Goal: Ask a question: Seek information or help from site administrators or community

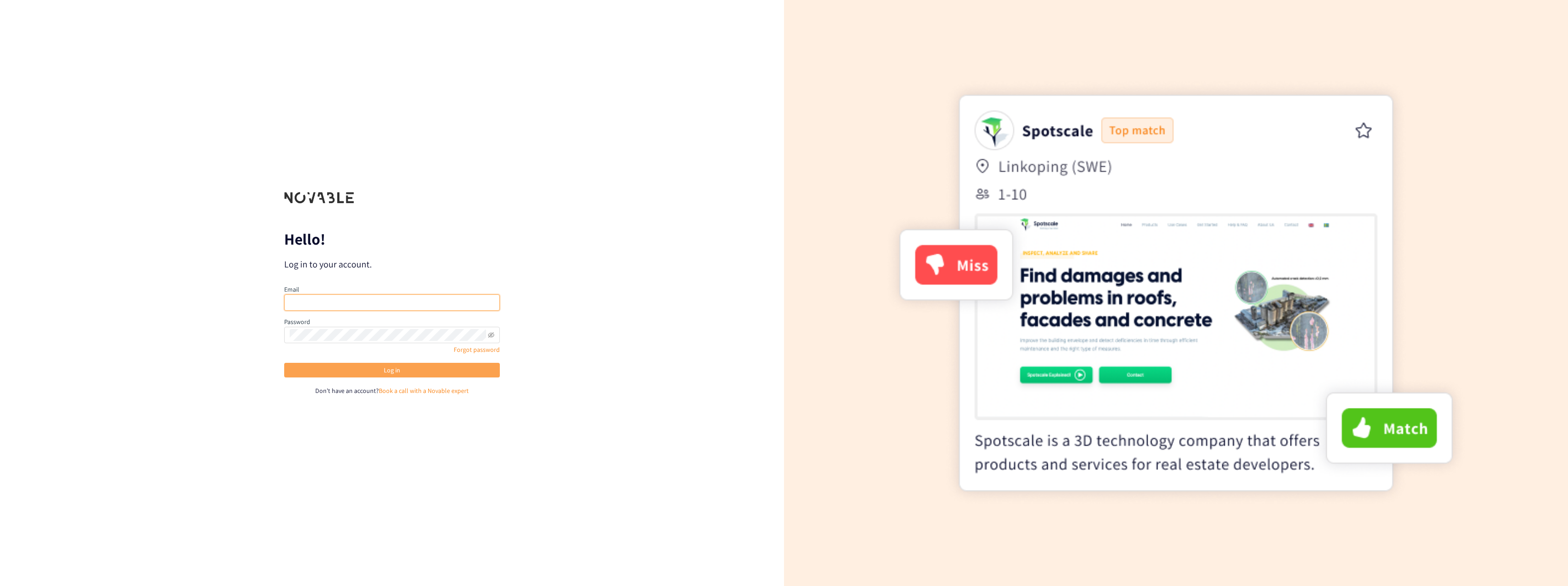
type input "[EMAIL_ADDRESS][DOMAIN_NAME]"
click at [386, 374] on span "Log in" at bounding box center [392, 370] width 17 height 10
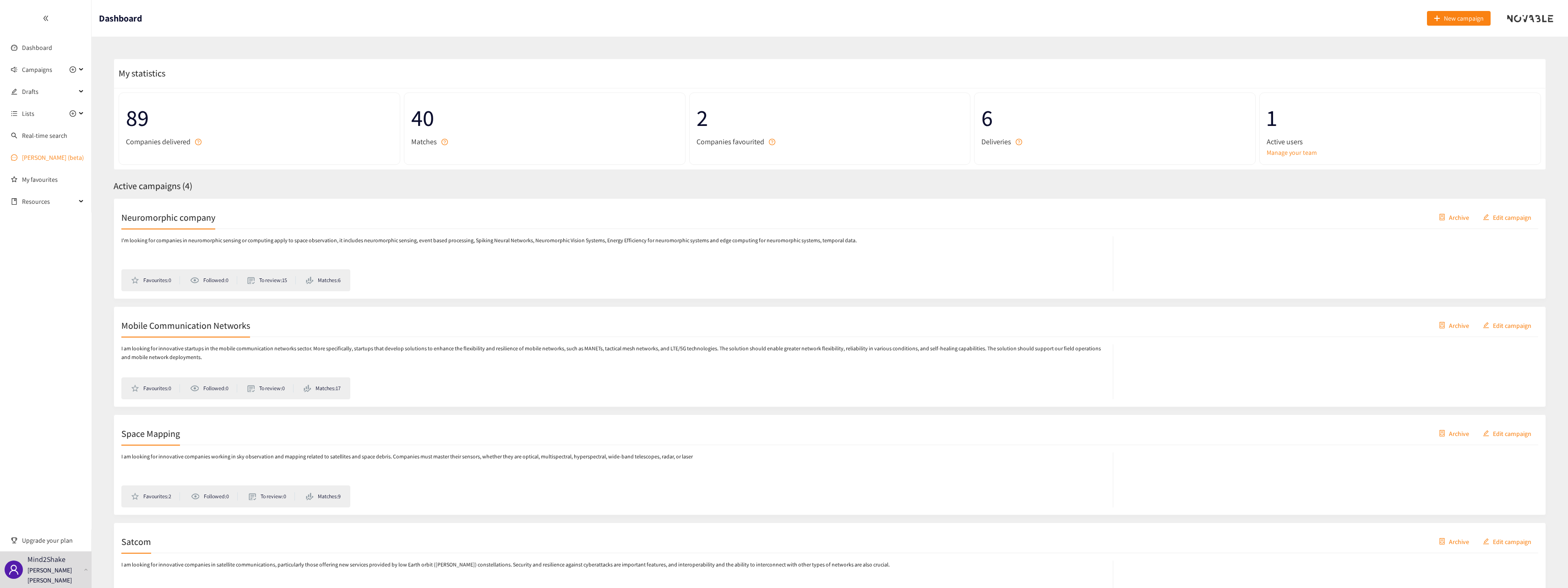
click at [39, 160] on link "[PERSON_NAME] (beta)" at bounding box center [53, 158] width 62 height 8
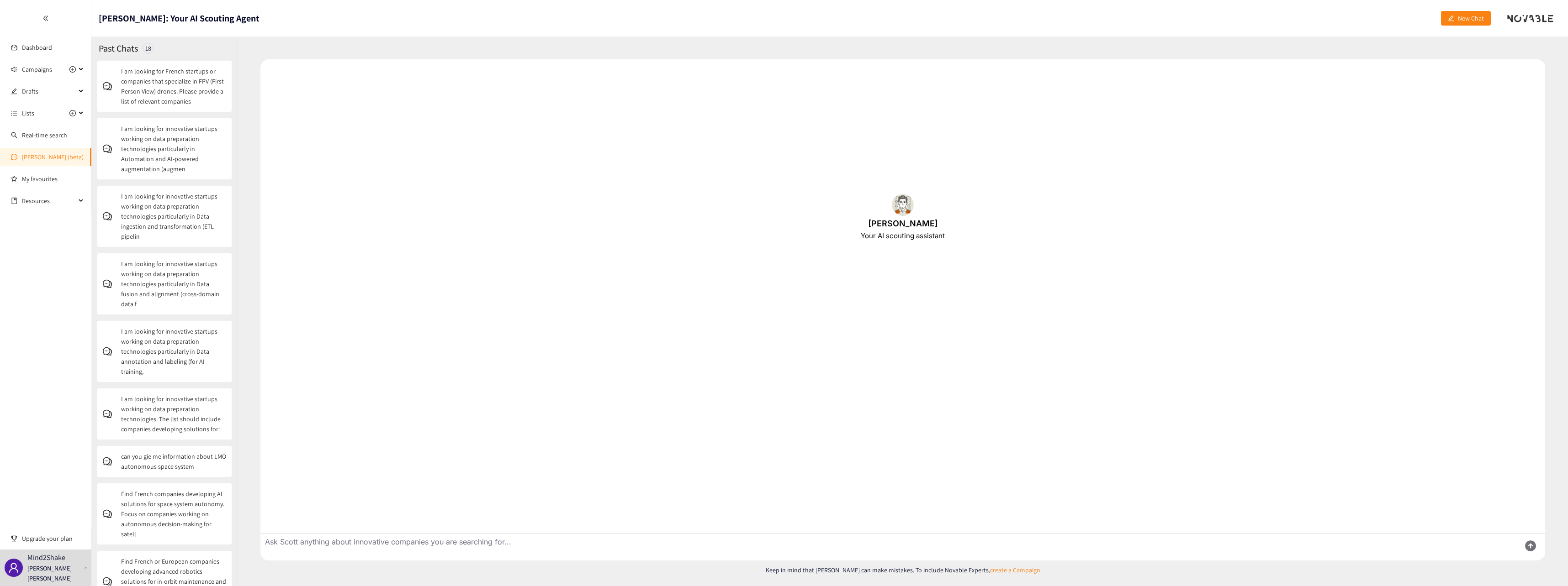
click at [309, 543] on textarea "Ask Scott anything about innovative companies you are searching for..." at bounding box center [887, 547] width 1253 height 27
paste textarea "[DOMAIN_NAME]"
type textarea "i'm looking for french company like [DOMAIN_NAME]"
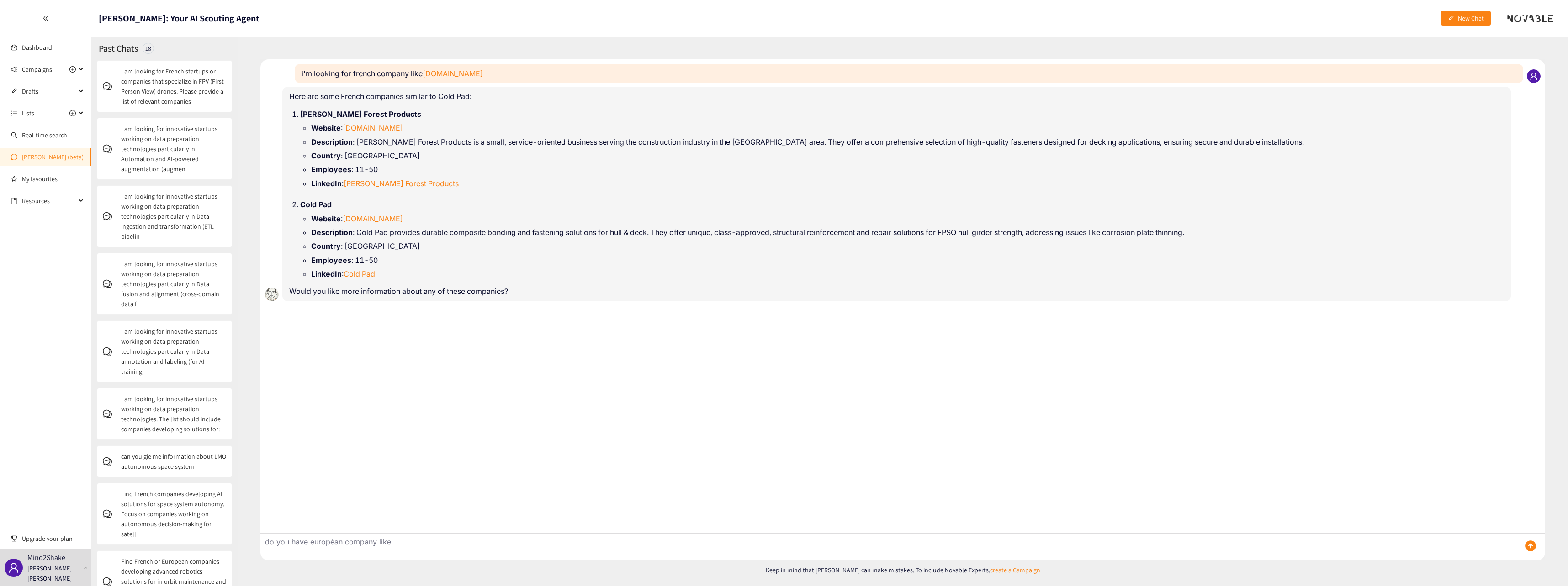
paste textarea "[DOMAIN_NAME]"
type textarea "do you have européan company like [DOMAIN_NAME]"
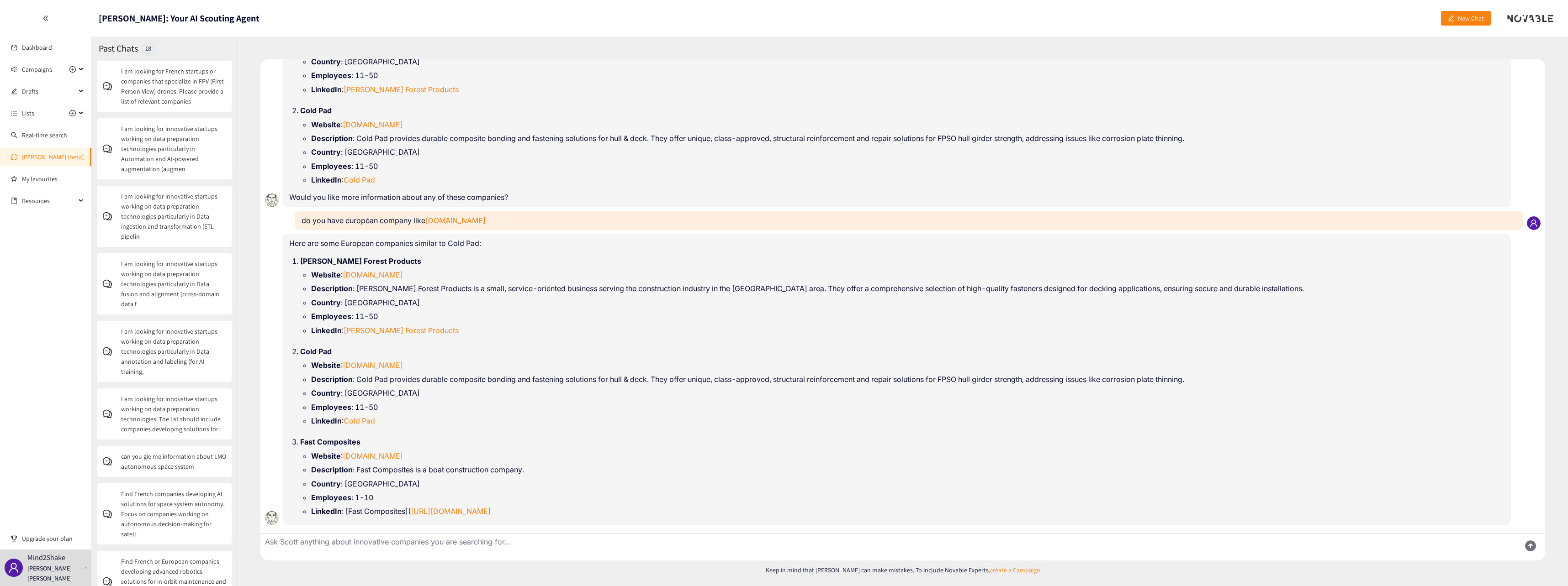
scroll to position [108, 0]
